Goal: Check status

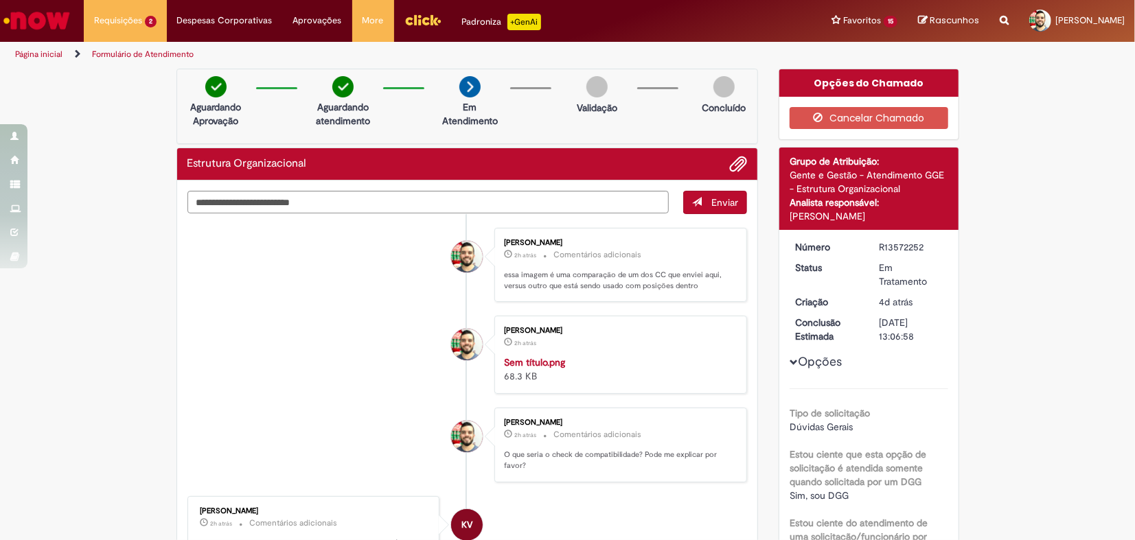
click at [441, 301] on li "Emanuel Francisco Nogueira De Queiroz 2h atrás 2 horas atrás Comentários adicio…" at bounding box center [467, 265] width 560 height 75
